Goal: Task Accomplishment & Management: Use online tool/utility

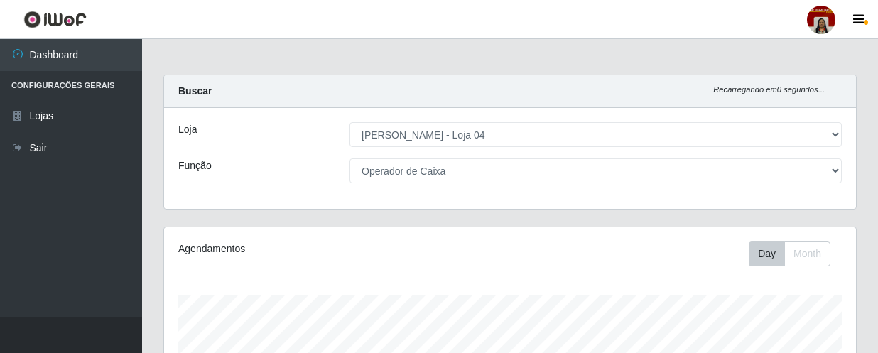
select select "251"
select select "22"
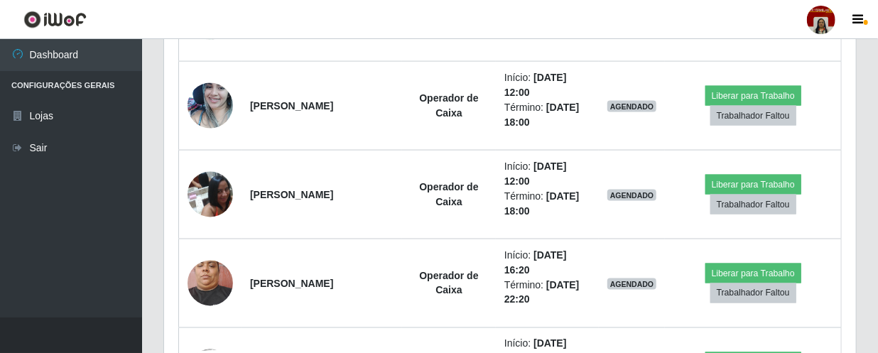
scroll to position [295, 692]
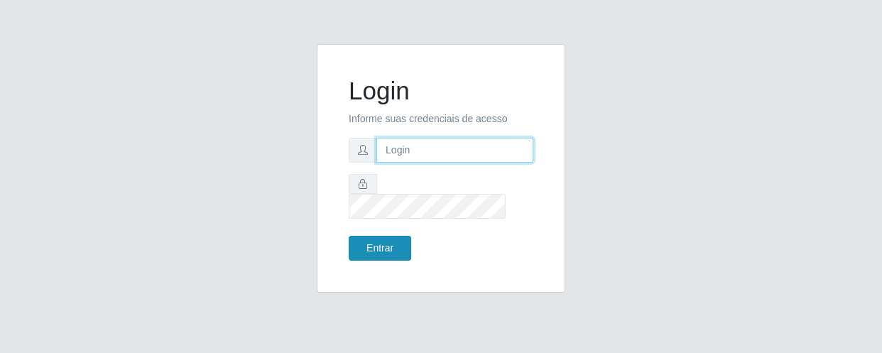
type input "[EMAIL_ADDRESS][DOMAIN_NAME]"
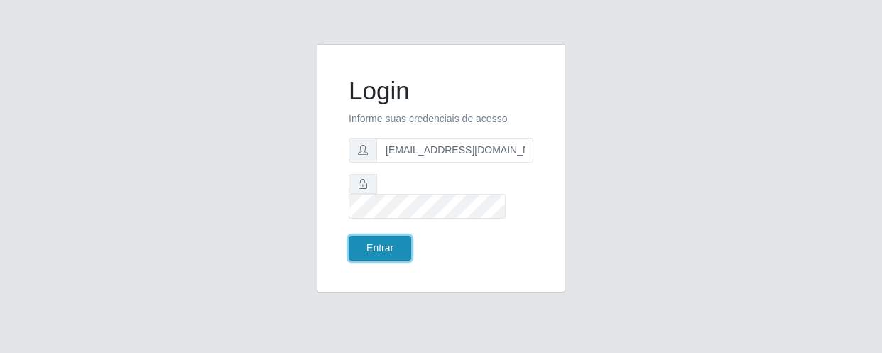
click at [383, 245] on button "Entrar" at bounding box center [380, 248] width 62 height 25
click at [390, 236] on button "Entrar" at bounding box center [380, 248] width 62 height 25
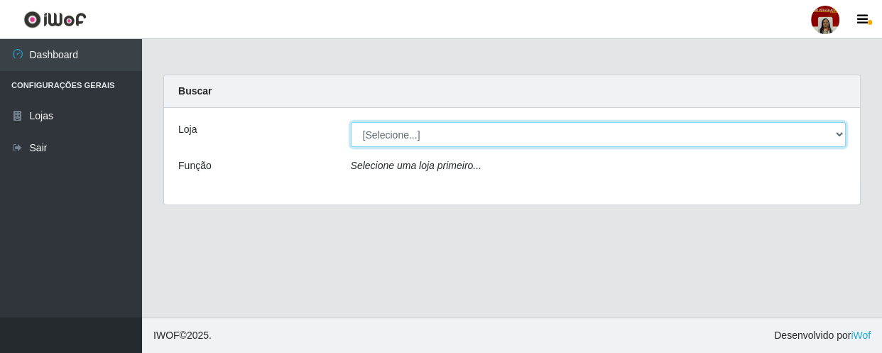
click at [607, 142] on select "[Selecione...] Mar Vermelho - Loja 04" at bounding box center [599, 134] width 496 height 25
select select "251"
click at [351, 122] on select "[Selecione...] Mar Vermelho - Loja 04" at bounding box center [599, 134] width 496 height 25
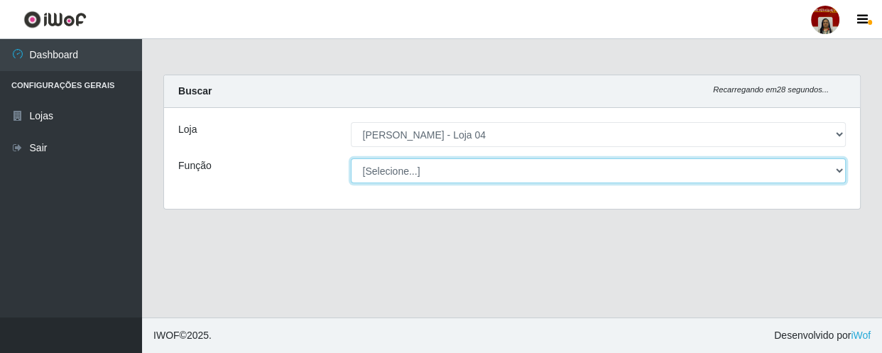
click at [586, 166] on select "[Selecione...] ASG ASG + ASG ++ Auxiliar de Depósito Auxiliar de Depósito + Aux…" at bounding box center [599, 170] width 496 height 25
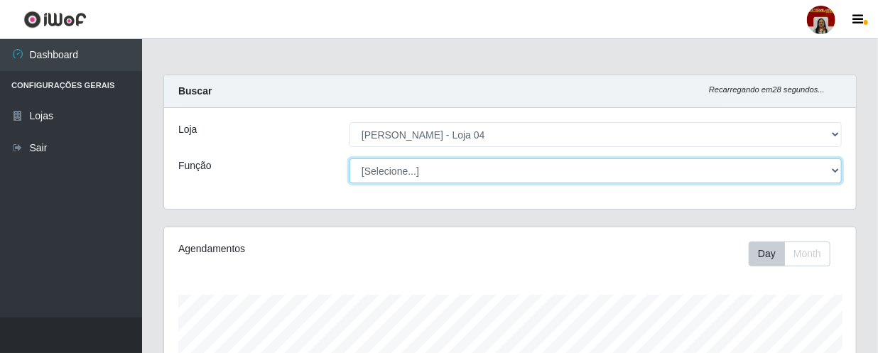
scroll to position [295, 692]
select select "22"
click at [349, 158] on select "[Selecione...] ASG ASG + ASG ++ Auxiliar de Depósito Auxiliar de Depósito + Aux…" at bounding box center [595, 170] width 492 height 25
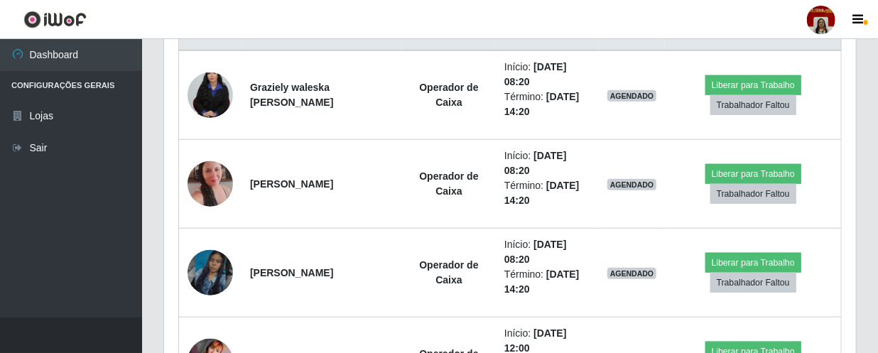
scroll to position [594, 0]
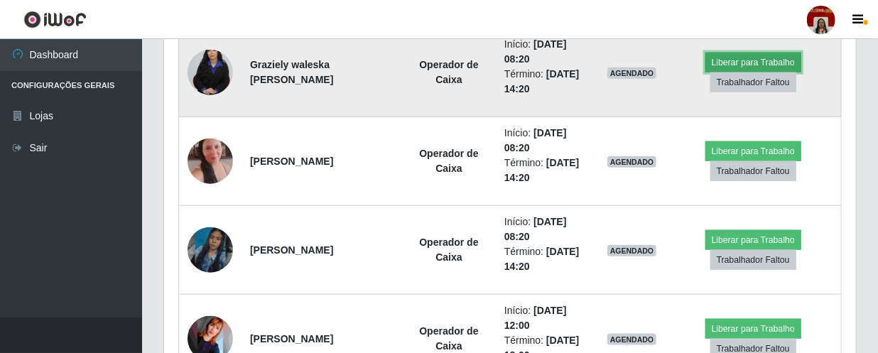
click at [753, 60] on button "Liberar para Trabalho" at bounding box center [753, 63] width 96 height 20
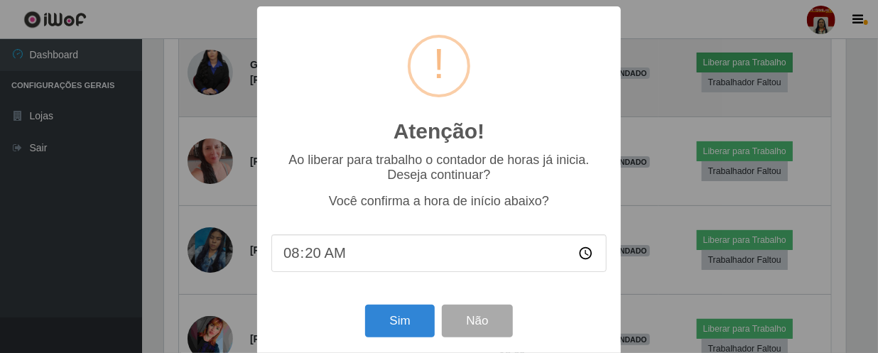
scroll to position [295, 685]
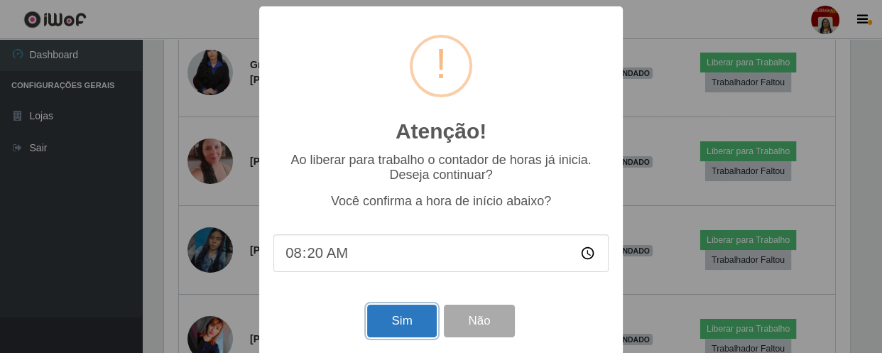
click at [388, 333] on button "Sim" at bounding box center [401, 321] width 69 height 33
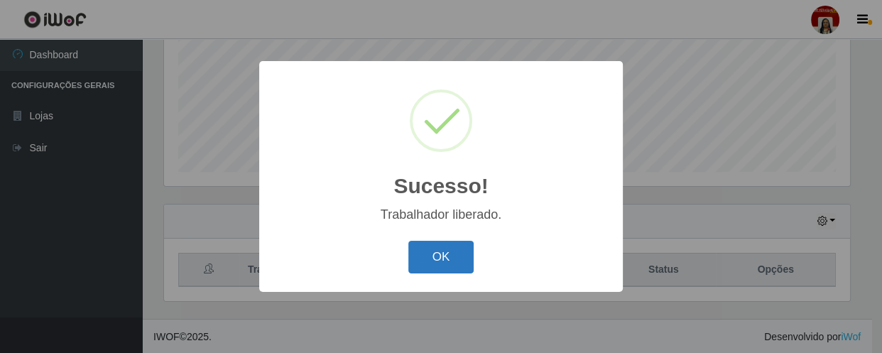
click at [416, 246] on button "OK" at bounding box center [441, 257] width 66 height 33
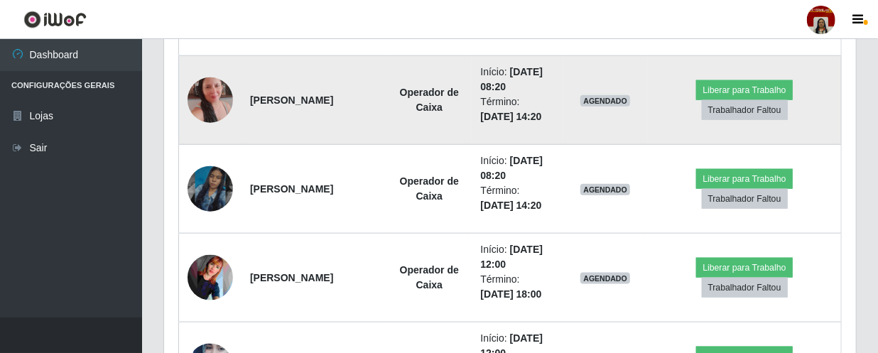
scroll to position [659, 0]
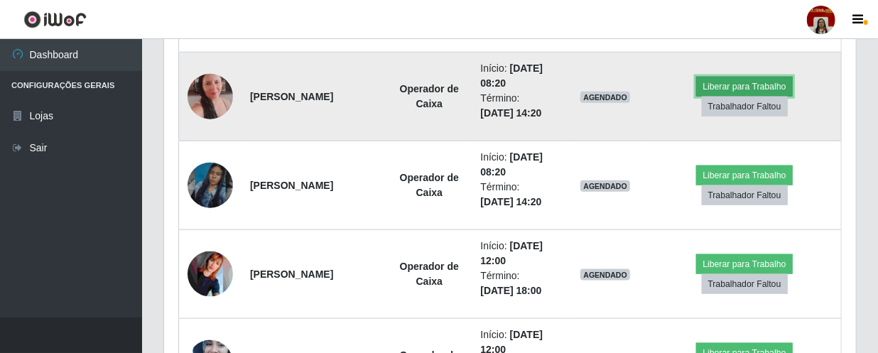
click at [738, 80] on button "Liberar para Trabalho" at bounding box center [744, 87] width 96 height 20
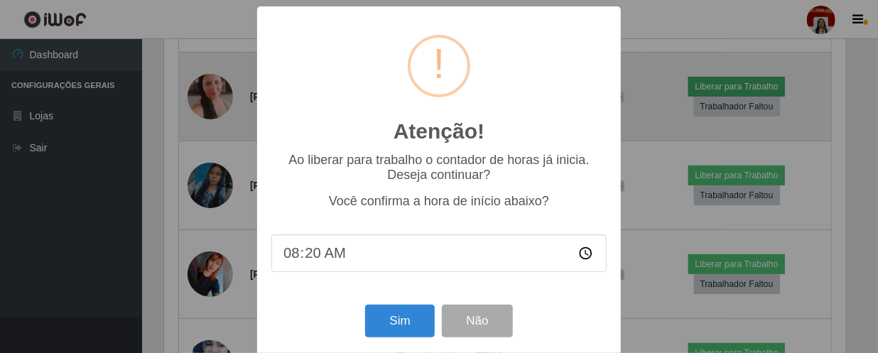
scroll to position [295, 685]
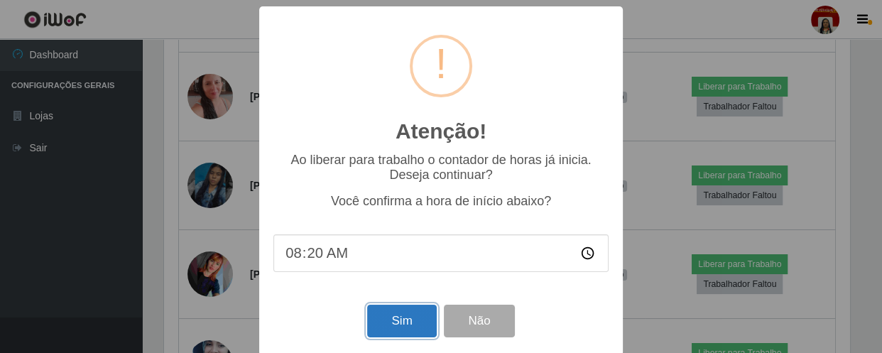
click at [398, 329] on button "Sim" at bounding box center [401, 321] width 69 height 33
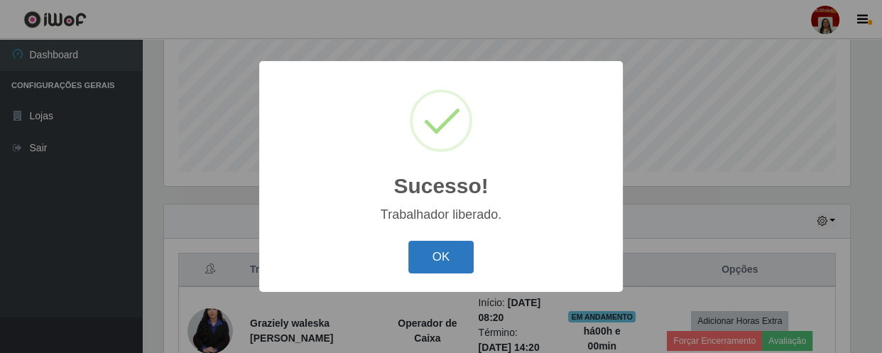
click at [419, 258] on button "OK" at bounding box center [441, 257] width 66 height 33
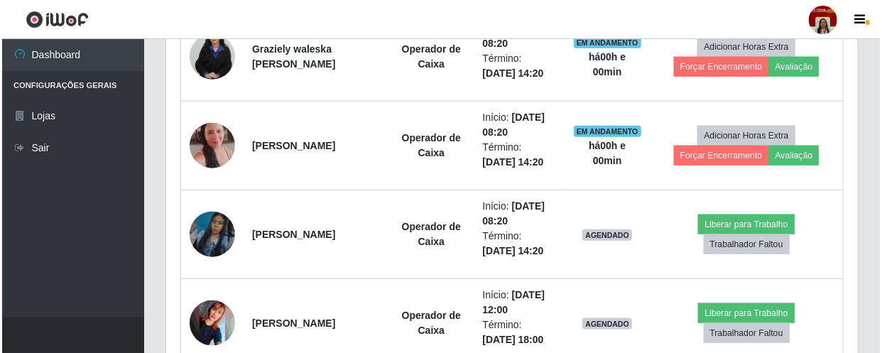
scroll to position [659, 0]
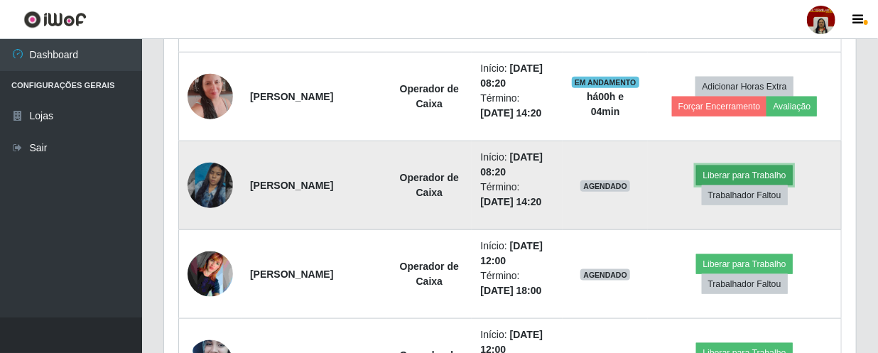
click at [756, 168] on button "Liberar para Trabalho" at bounding box center [744, 175] width 96 height 20
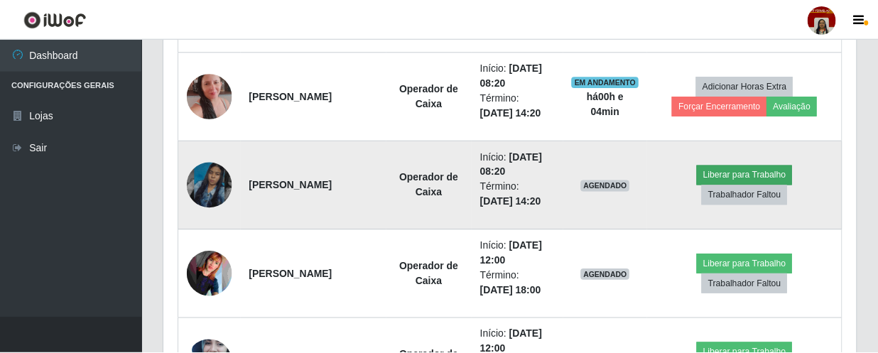
scroll to position [295, 685]
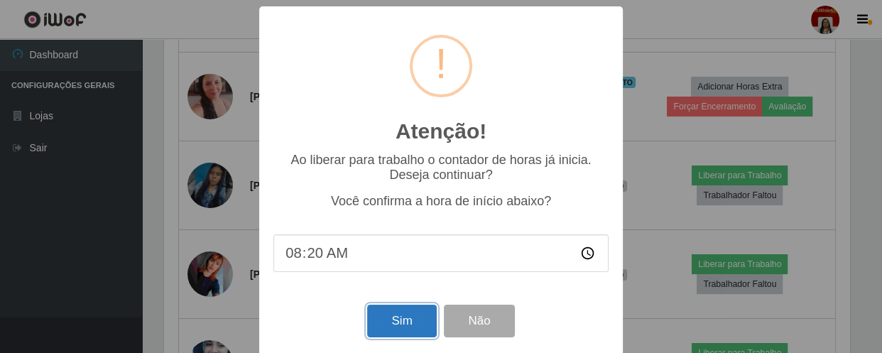
click at [386, 326] on button "Sim" at bounding box center [401, 321] width 69 height 33
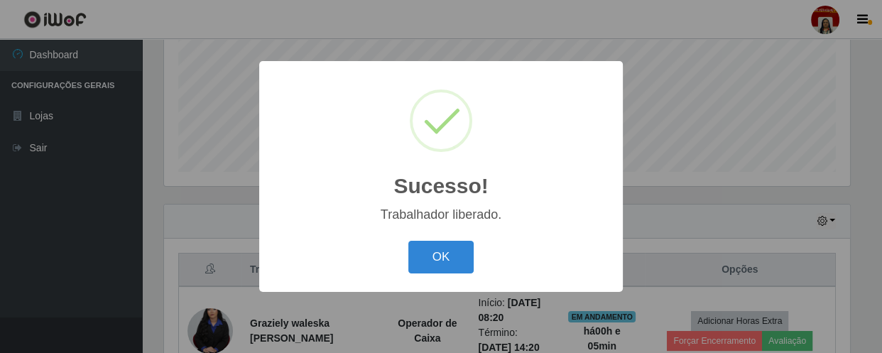
click at [419, 282] on div "Sucesso! × Trabalhador liberado. OK Cancel" at bounding box center [441, 176] width 364 height 230
click at [422, 262] on button "OK" at bounding box center [441, 257] width 66 height 33
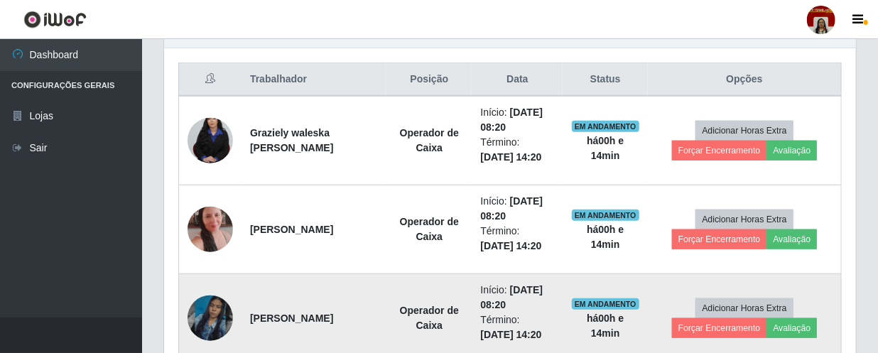
scroll to position [530, 0]
